Goal: Transaction & Acquisition: Purchase product/service

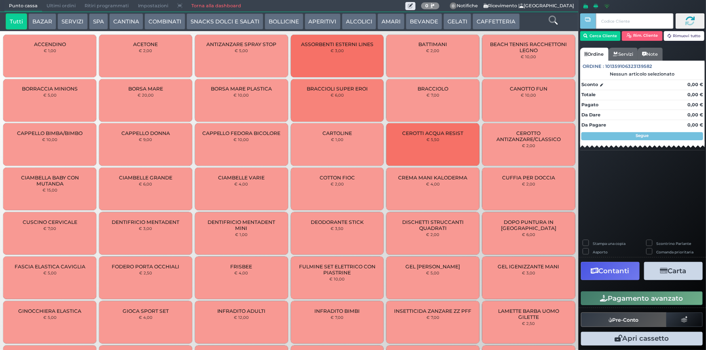
click at [64, 20] on button "SERVIZI" at bounding box center [72, 21] width 30 height 16
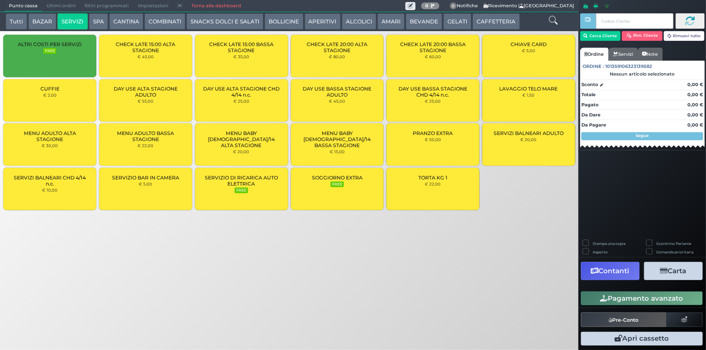
click at [549, 102] on div "LAVAGGIO TELO MARE € 1,50" at bounding box center [528, 100] width 93 height 42
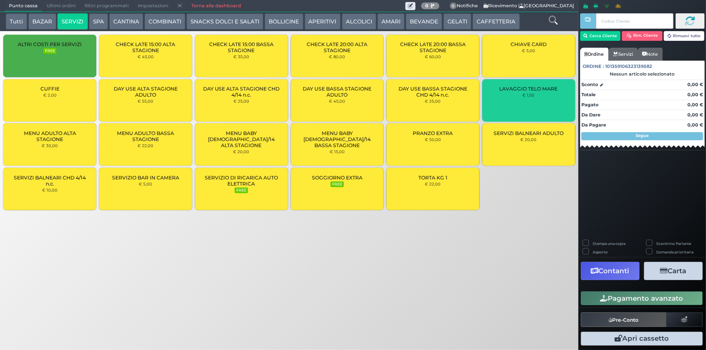
click at [549, 102] on div "LAVAGGIO TELO MARE € 1,50" at bounding box center [528, 100] width 93 height 42
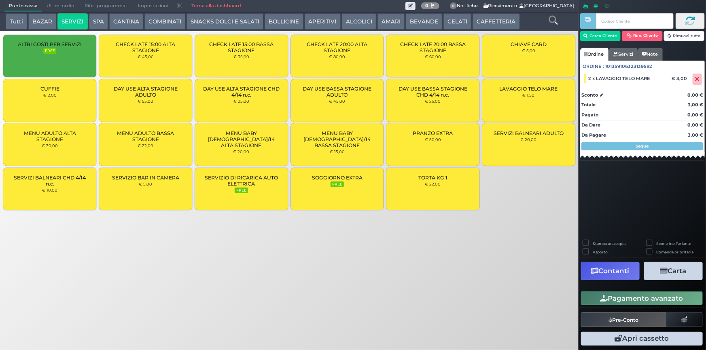
click at [630, 299] on button "Pagamento avanzato" at bounding box center [642, 299] width 122 height 14
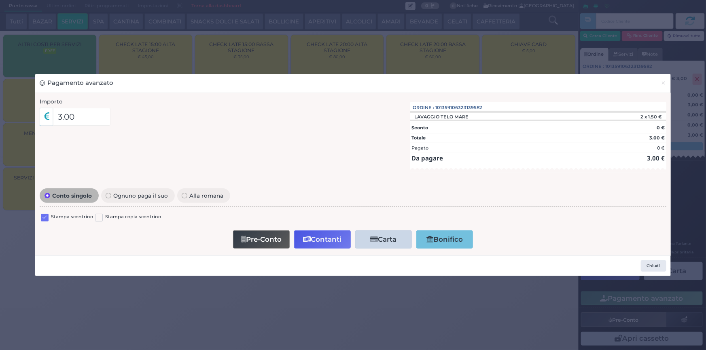
click at [45, 214] on label at bounding box center [45, 218] width 8 height 8
click at [0, 0] on input "checkbox" at bounding box center [0, 0] width 0 height 0
click at [328, 237] on button "Contanti" at bounding box center [322, 240] width 57 height 18
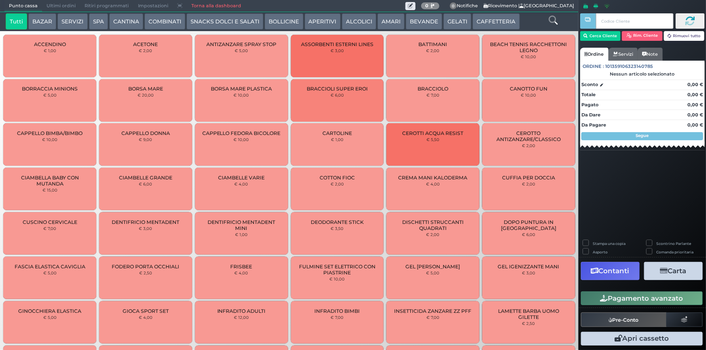
click at [63, 4] on span "Ultimi ordini" at bounding box center [61, 5] width 38 height 11
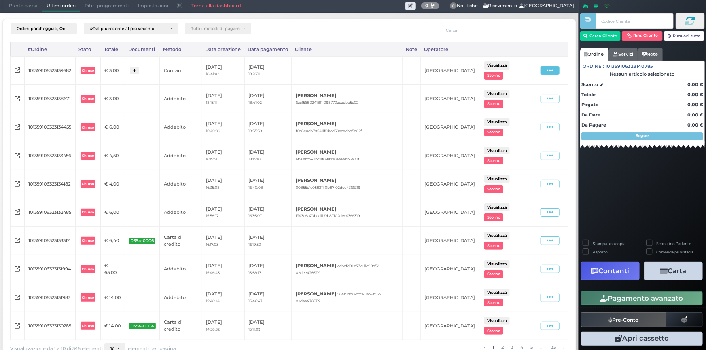
click at [551, 70] on span at bounding box center [550, 70] width 19 height 8
click at [530, 96] on span "Ristampa Pre-Conto" at bounding box center [533, 94] width 33 height 14
